Goal: Entertainment & Leisure: Consume media (video, audio)

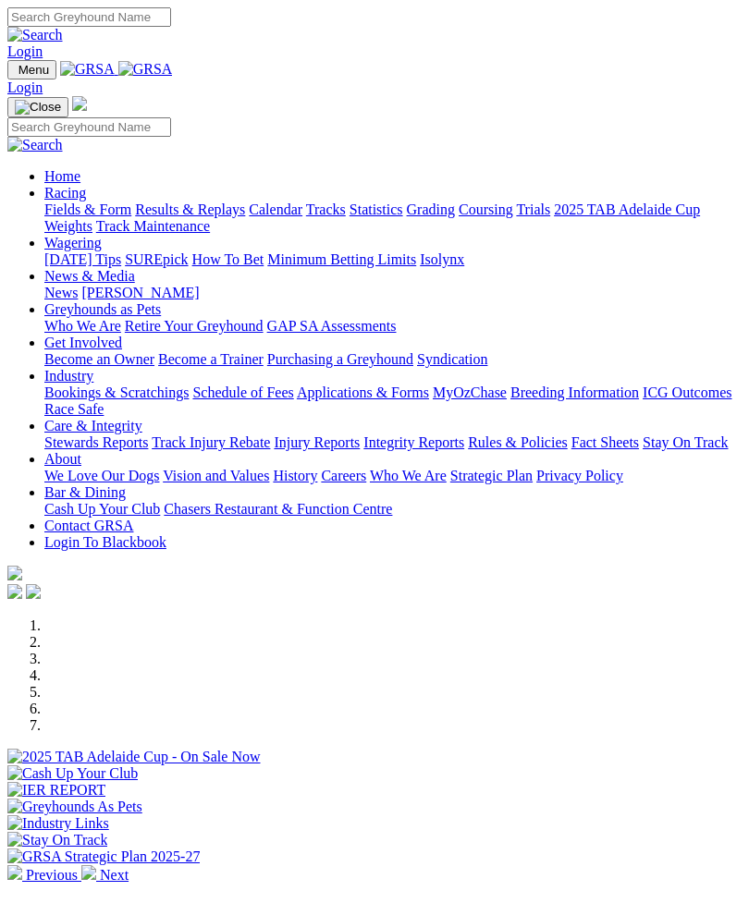
click at [15, 74] on img "Toggle navigation" at bounding box center [15, 74] width 0 height 0
click at [86, 201] on link "Racing" at bounding box center [65, 193] width 42 height 16
click at [153, 217] on link "Results & Replays" at bounding box center [190, 210] width 110 height 16
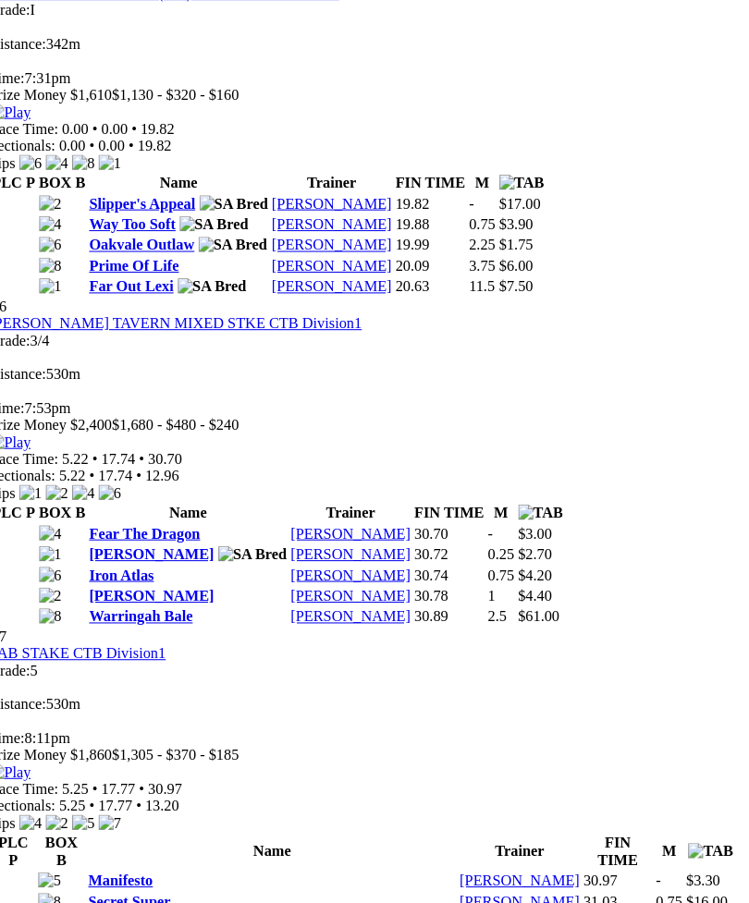
scroll to position [2346, 0]
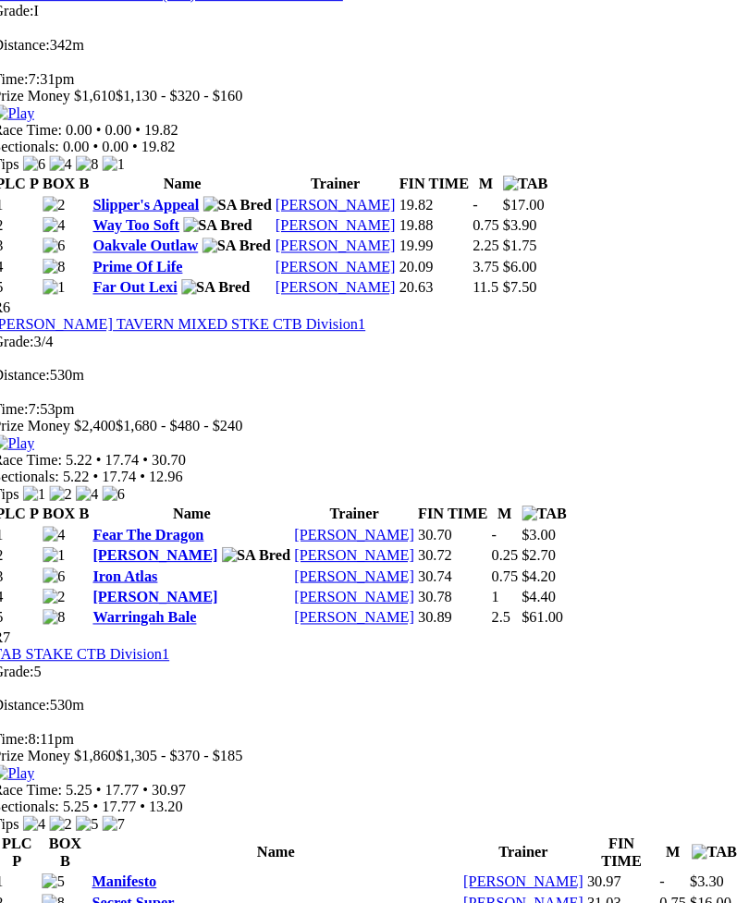
click at [48, 426] on img at bounding box center [27, 434] width 41 height 17
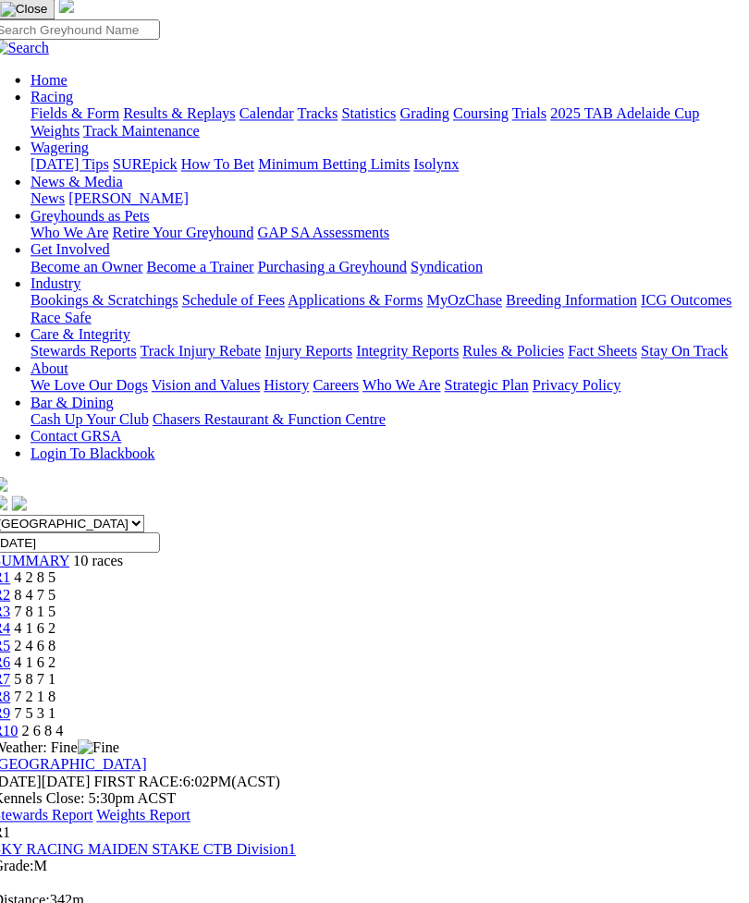
scroll to position [0, 0]
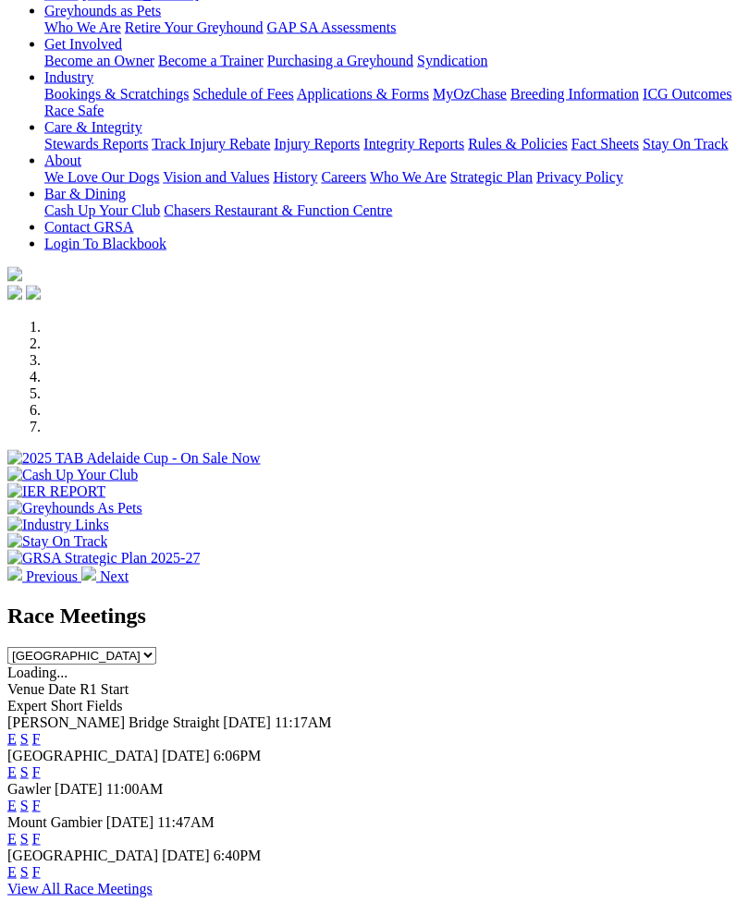
scroll to position [300, 0]
click at [41, 730] on link "F" at bounding box center [36, 738] width 8 height 16
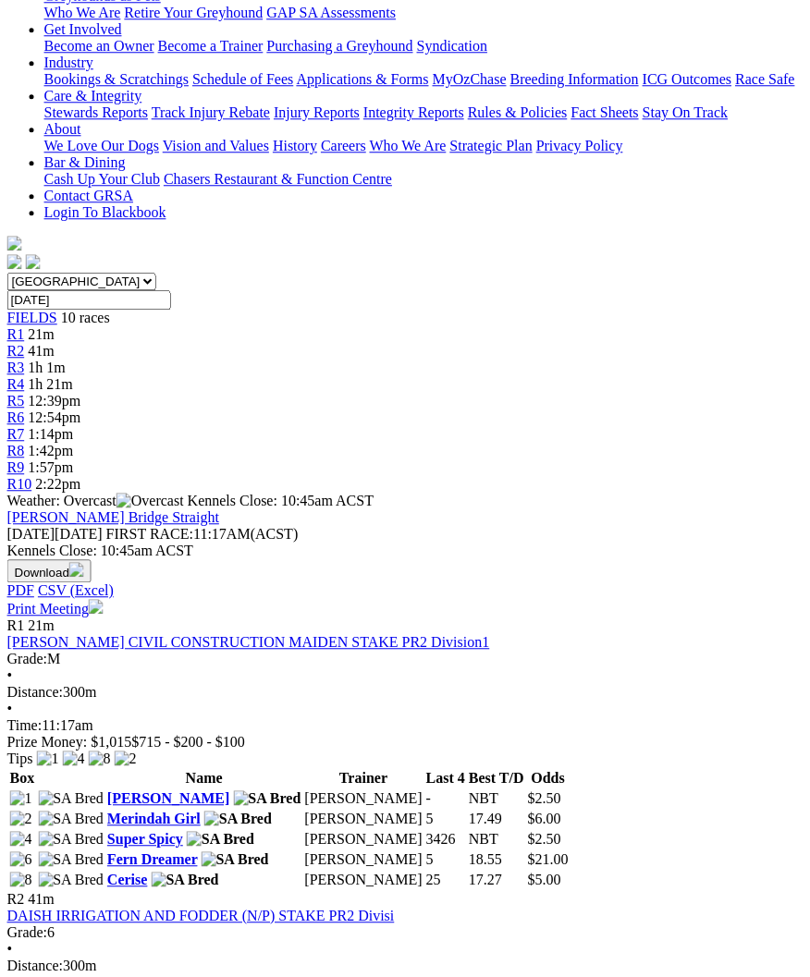
scroll to position [345, 12]
